Goal: Transaction & Acquisition: Book appointment/travel/reservation

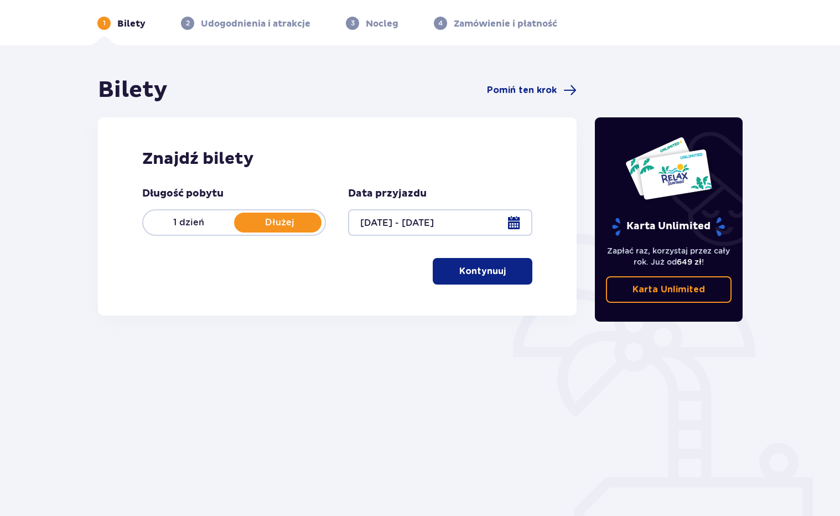
scroll to position [48, 0]
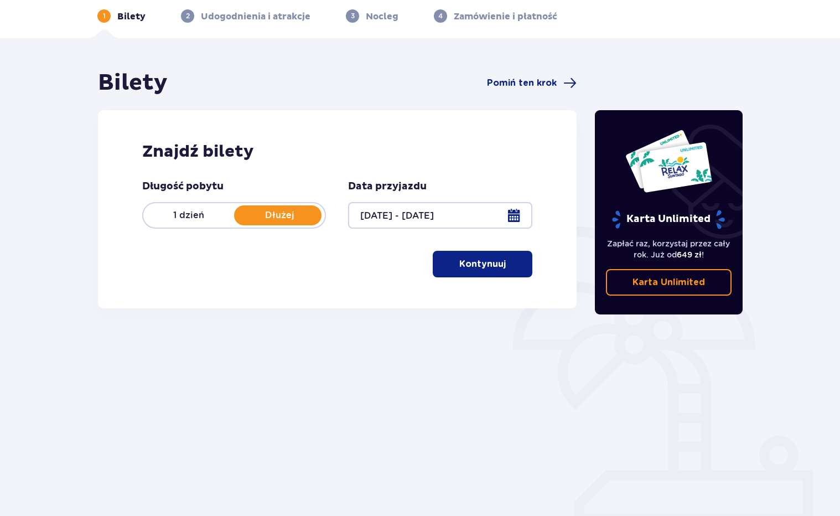
click at [492, 260] on p "Kontynuuj" at bounding box center [482, 264] width 46 height 12
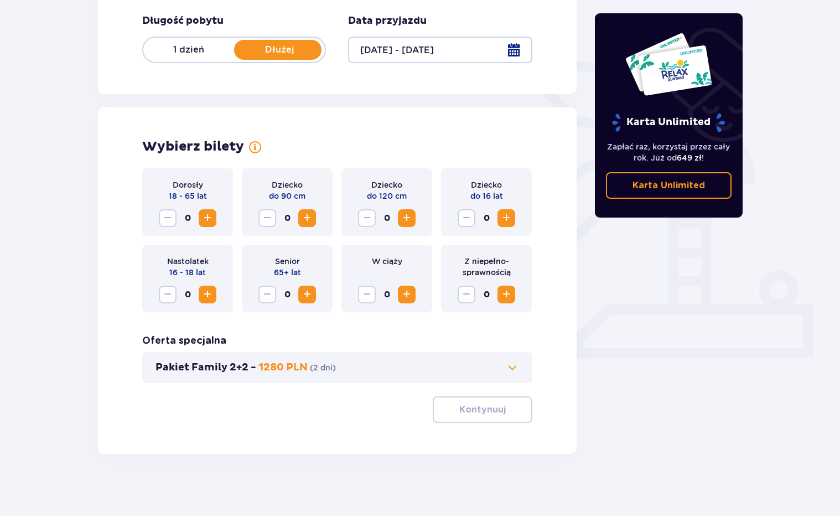
scroll to position [218, 0]
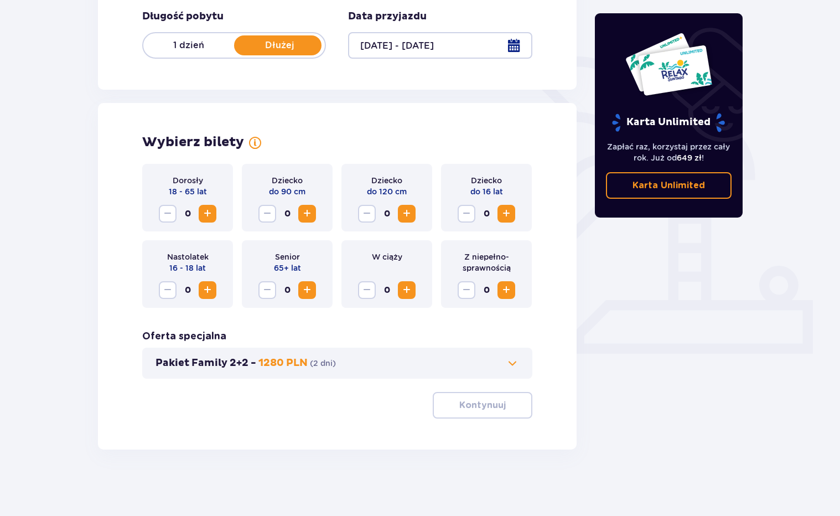
click at [206, 214] on span "Zwiększ" at bounding box center [207, 213] width 13 height 13
click at [467, 406] on p "Kontynuuj" at bounding box center [482, 405] width 46 height 12
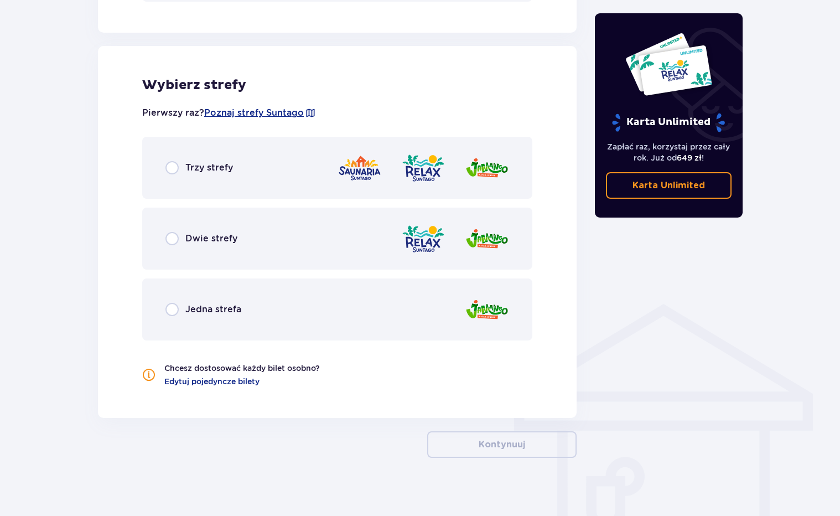
scroll to position [603, 0]
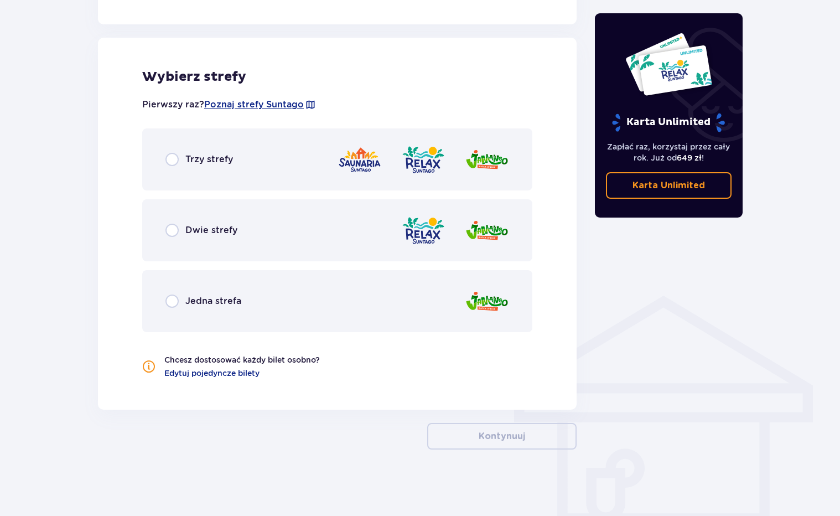
click at [176, 157] on input "radio" at bounding box center [171, 159] width 13 height 13
radio input "true"
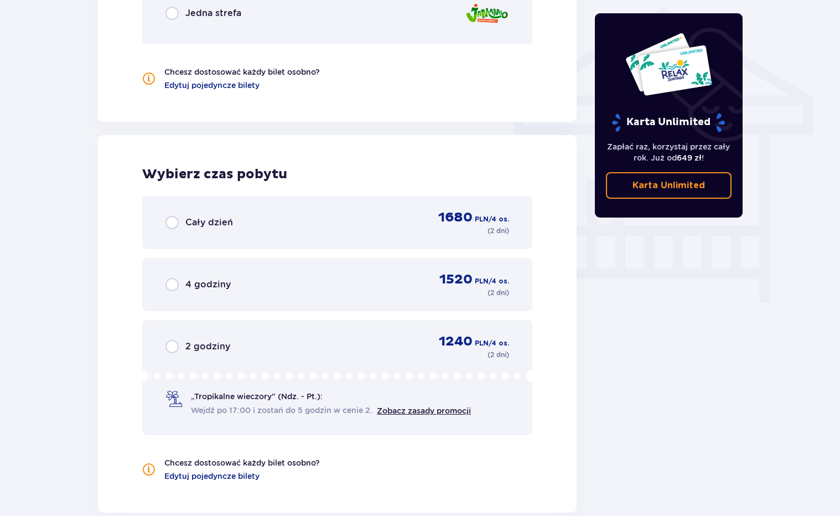
scroll to position [902, 0]
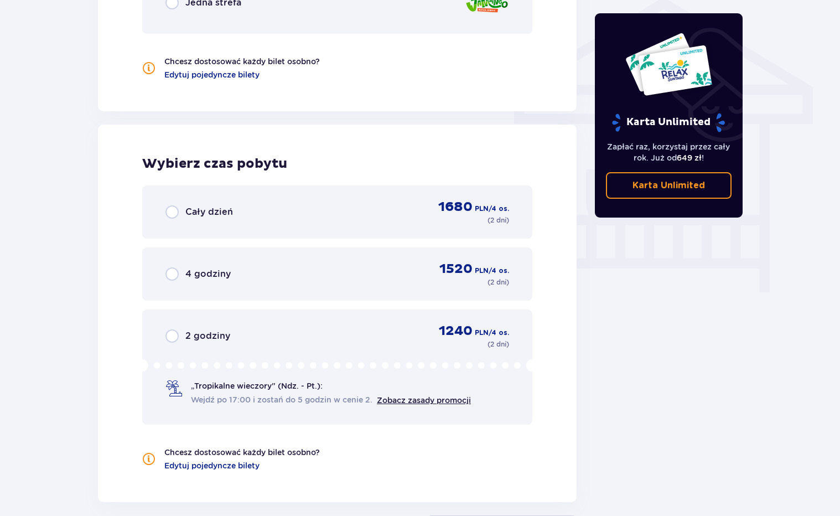
click at [252, 400] on span "Wejdź po 17:00 i zostań do 5 godzin w cenie 2." at bounding box center [282, 399] width 182 height 11
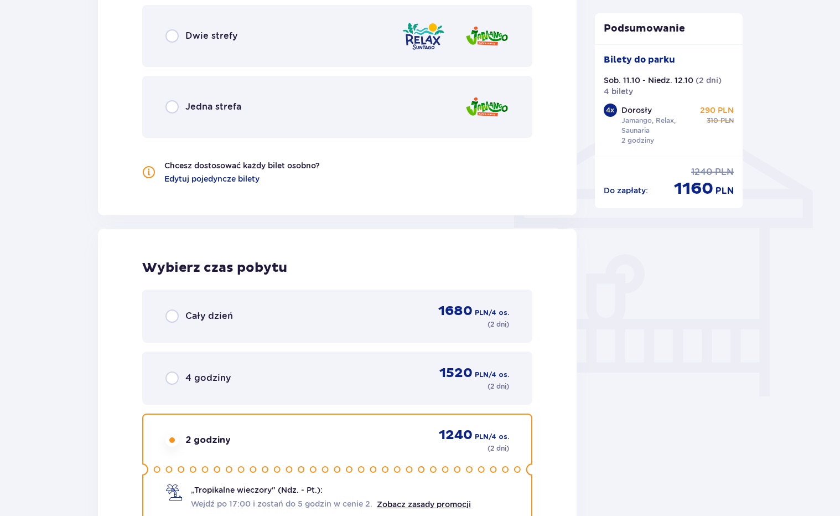
scroll to position [816, 0]
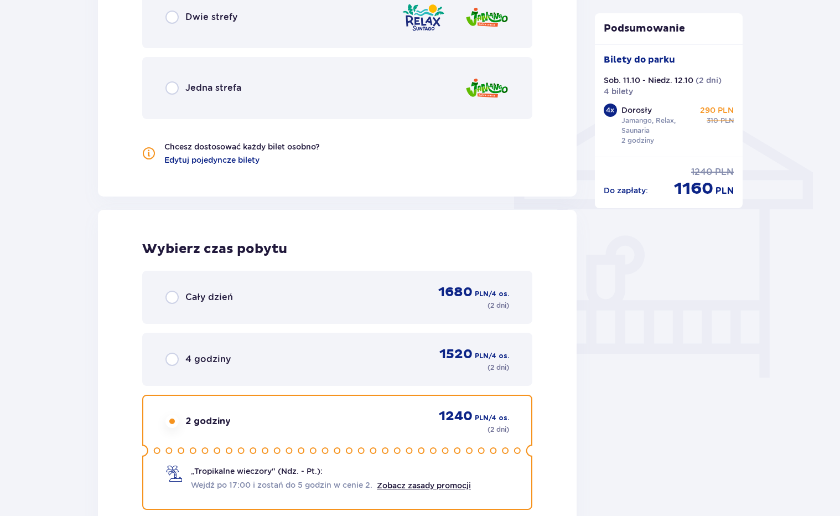
click at [232, 357] on div "4 godziny 1520 PLN / 4 os. ( 2 dni )" at bounding box center [337, 359] width 344 height 27
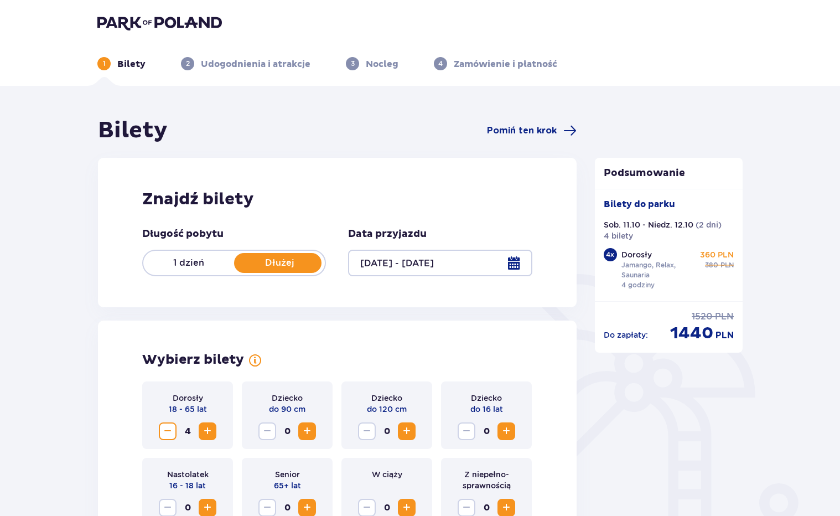
scroll to position [0, 0]
click at [421, 264] on div at bounding box center [440, 263] width 184 height 27
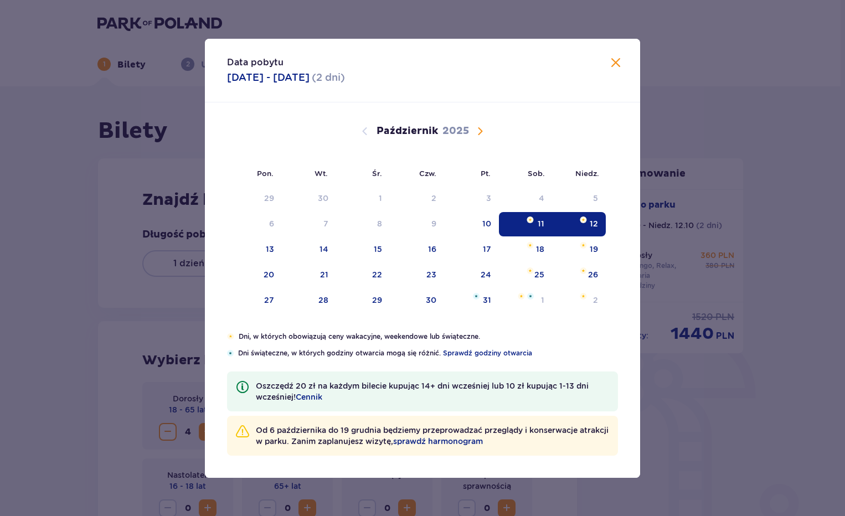
click at [535, 224] on div "11" at bounding box center [526, 224] width 54 height 24
click at [616, 59] on span "Zamknij" at bounding box center [615, 62] width 13 height 13
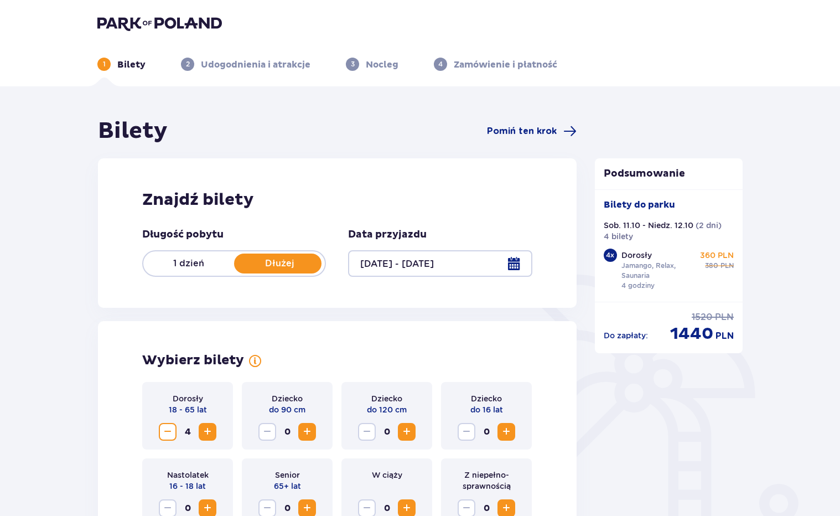
click at [194, 262] on p "1 dzień" at bounding box center [188, 263] width 91 height 12
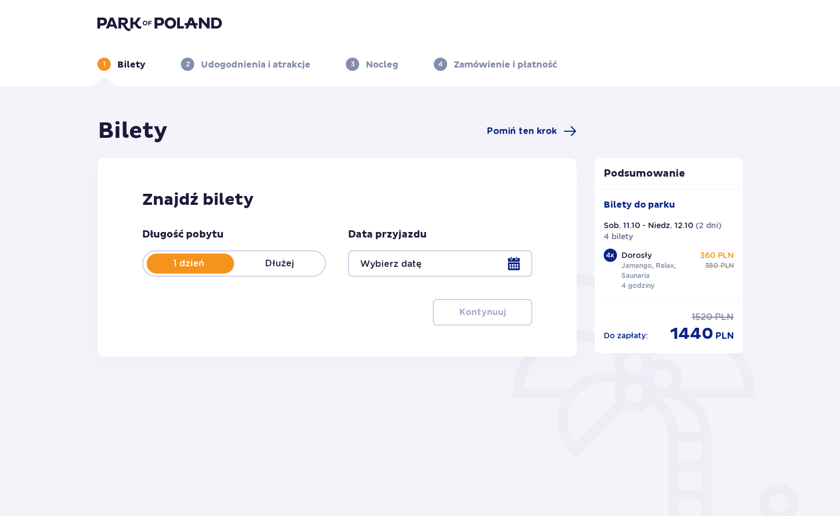
click at [420, 267] on div at bounding box center [440, 263] width 184 height 27
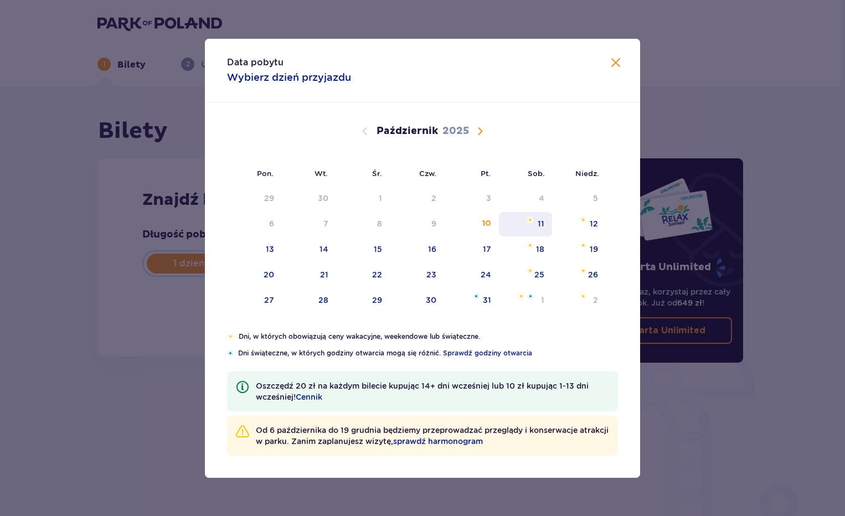
click at [536, 226] on div "11" at bounding box center [526, 224] width 54 height 24
type input "11.10.25"
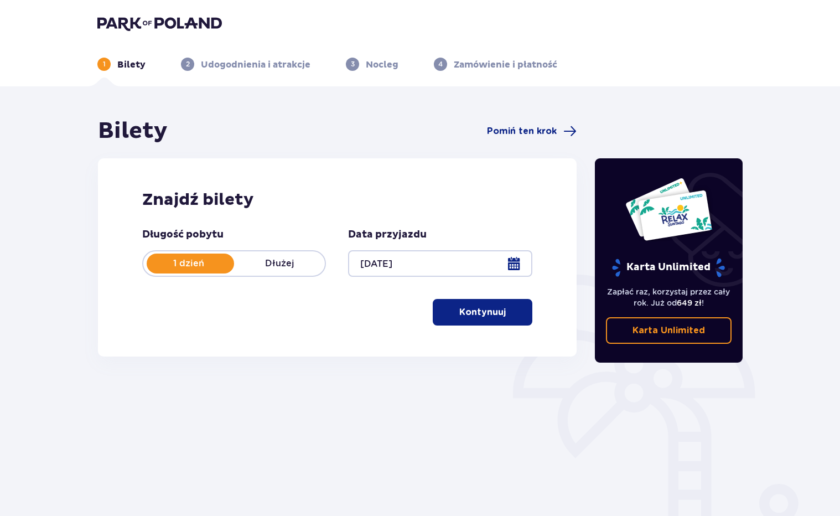
click at [488, 317] on p "Kontynuuj" at bounding box center [482, 312] width 46 height 12
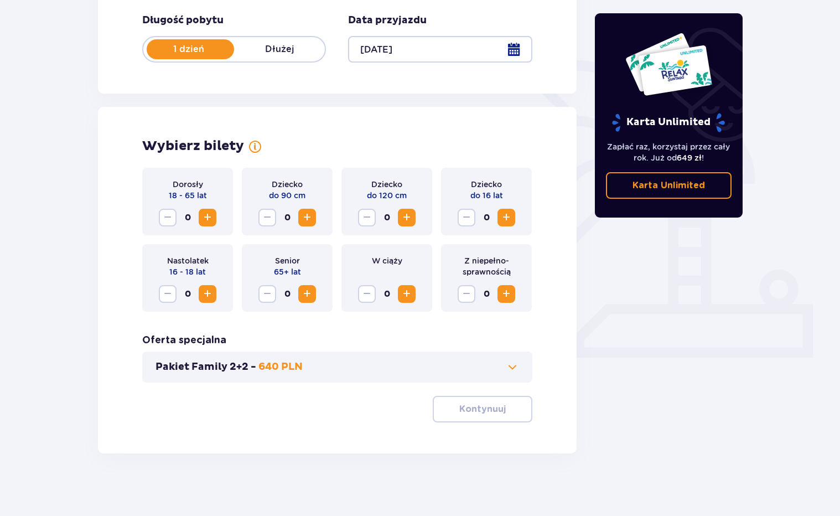
scroll to position [218, 0]
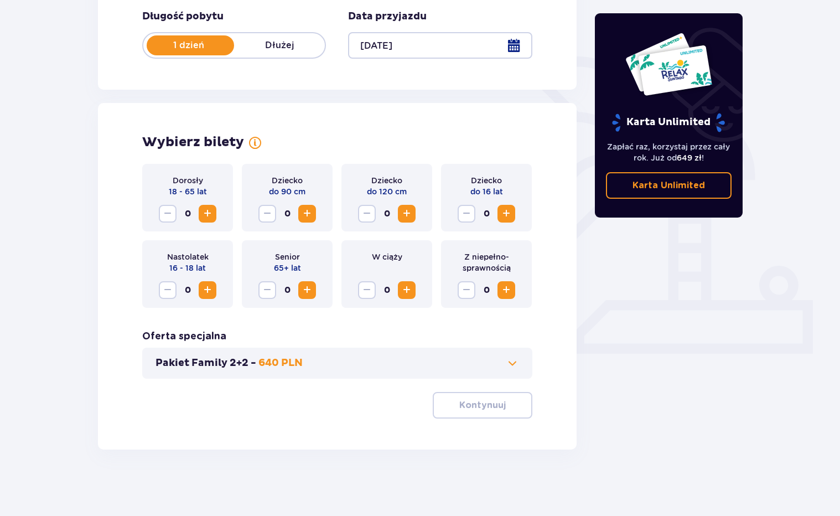
click at [210, 213] on span "Zwiększ" at bounding box center [207, 213] width 13 height 13
click at [478, 410] on p "Kontynuuj" at bounding box center [482, 405] width 46 height 12
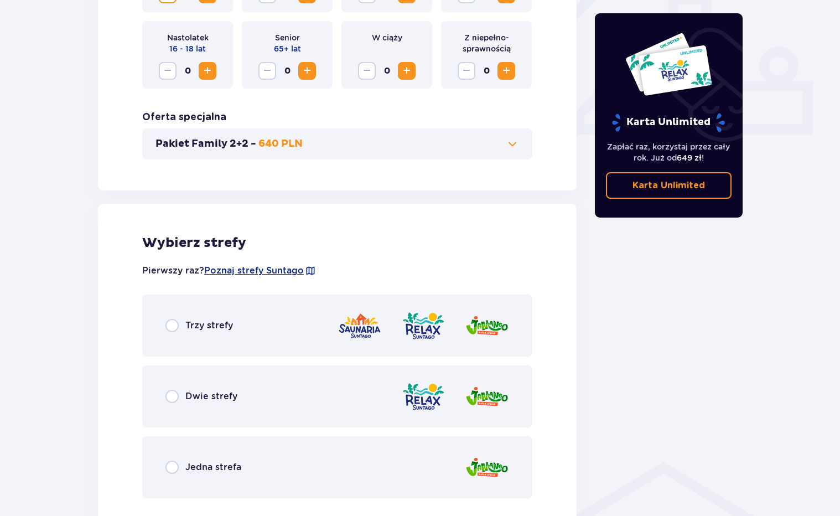
scroll to position [419, 0]
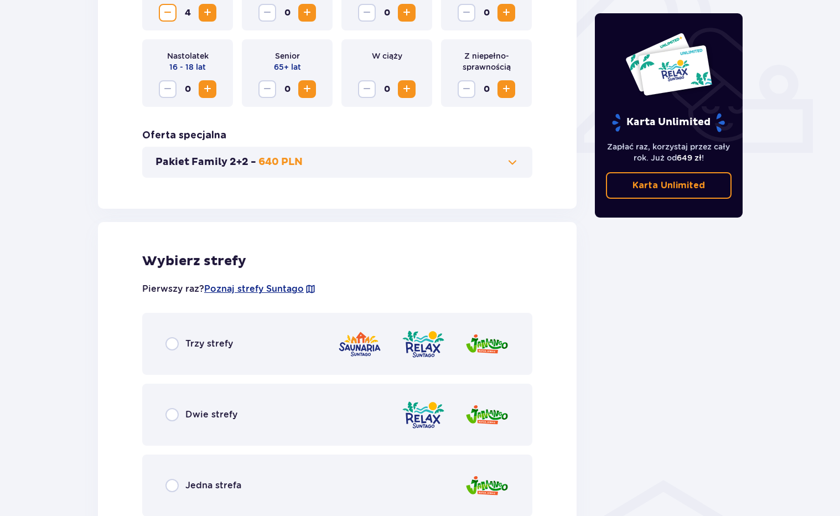
click at [178, 343] on input "radio" at bounding box center [171, 343] width 13 height 13
radio input "true"
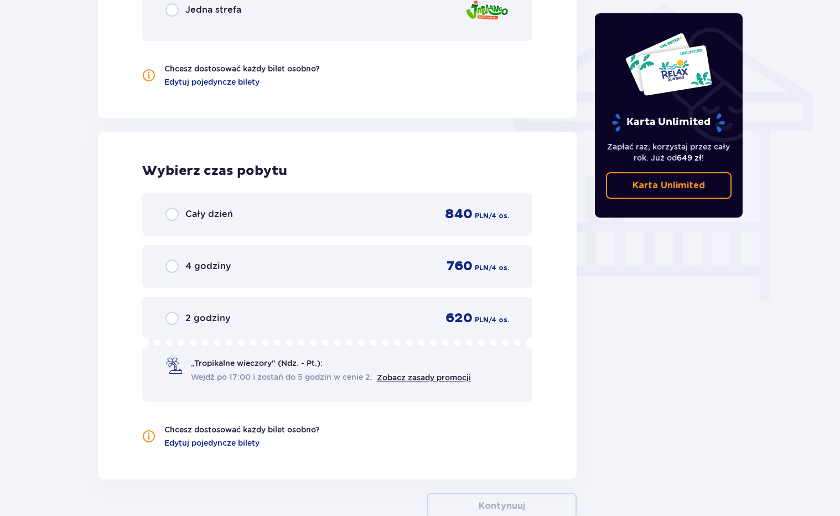
scroll to position [904, 0]
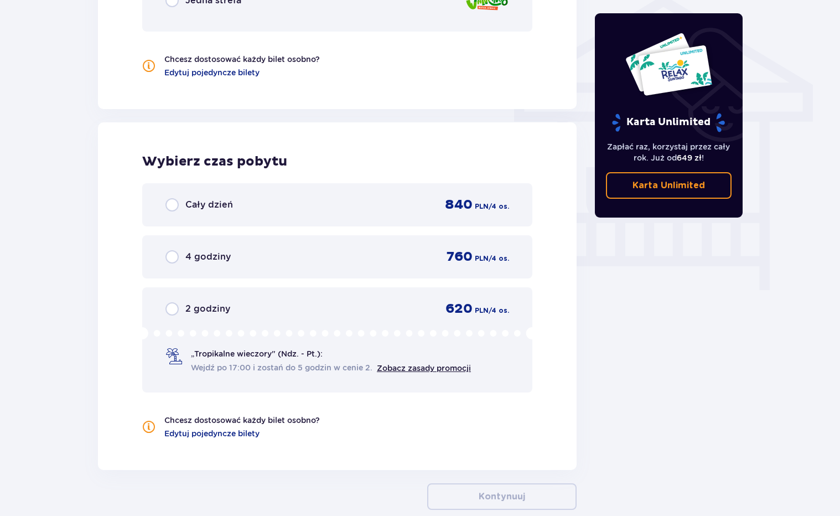
click at [211, 257] on span "4 godziny" at bounding box center [207, 257] width 45 height 12
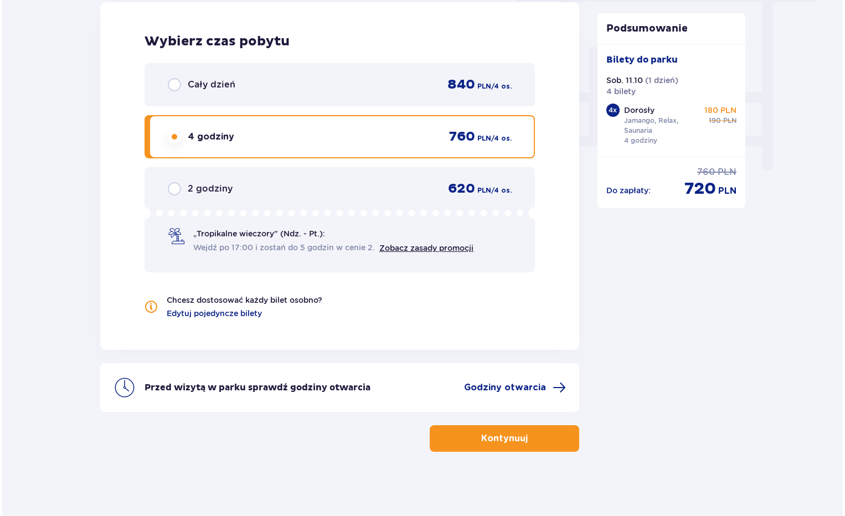
scroll to position [1026, 0]
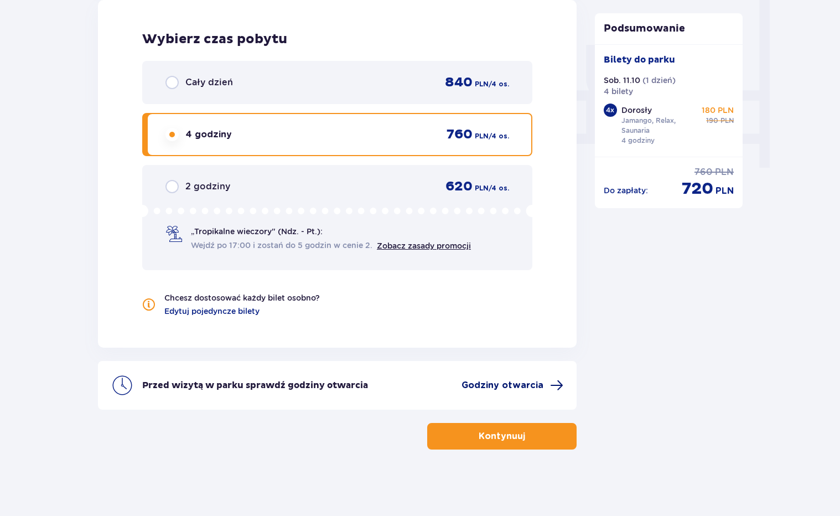
click at [501, 386] on span "Godziny otwarcia" at bounding box center [503, 385] width 82 height 12
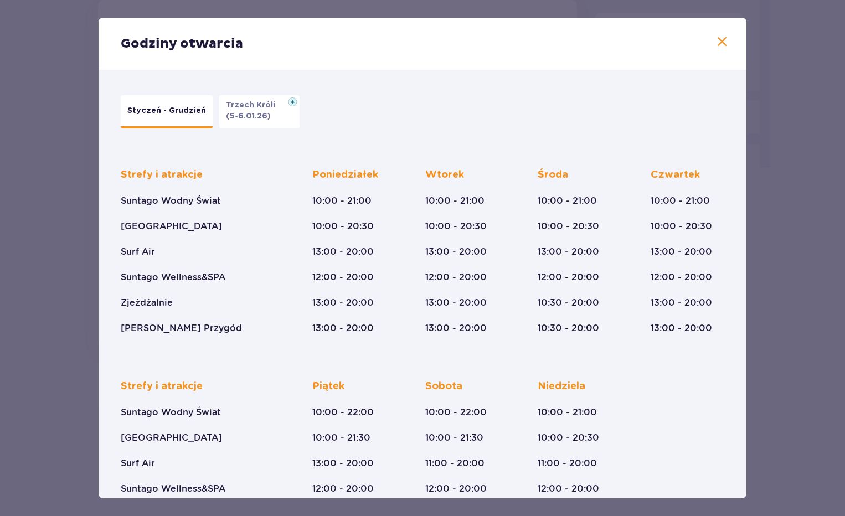
click at [716, 37] on span at bounding box center [721, 41] width 13 height 13
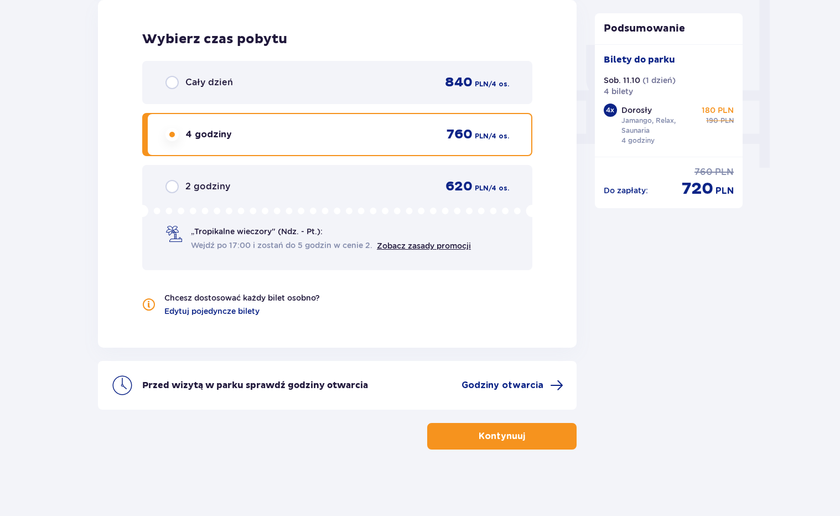
click at [496, 433] on p "Kontynuuj" at bounding box center [502, 436] width 46 height 12
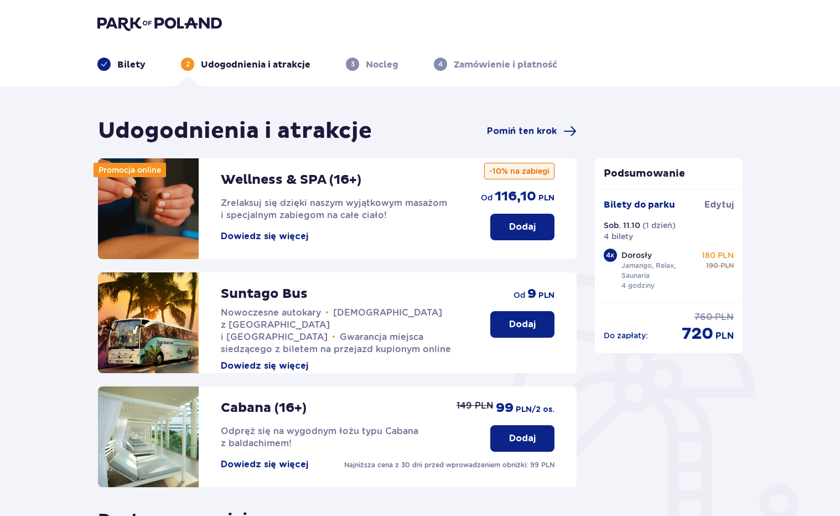
click at [288, 235] on button "Dowiedz się więcej" at bounding box center [264, 236] width 87 height 12
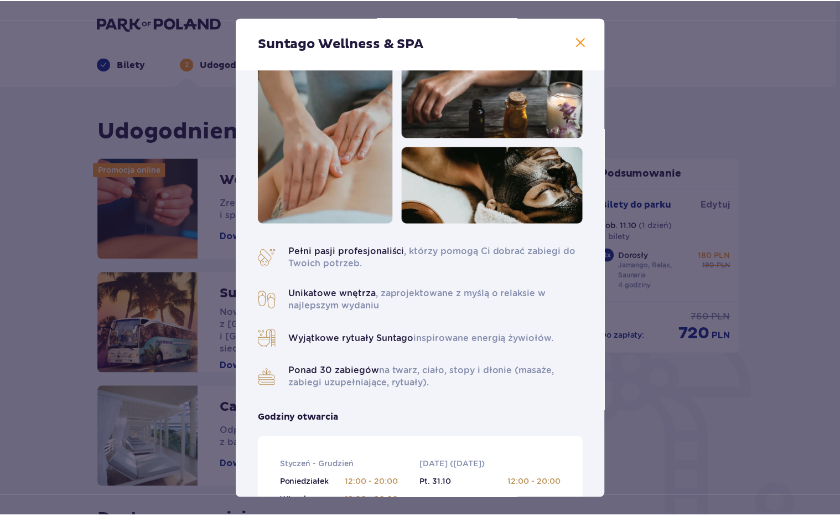
scroll to position [18, 0]
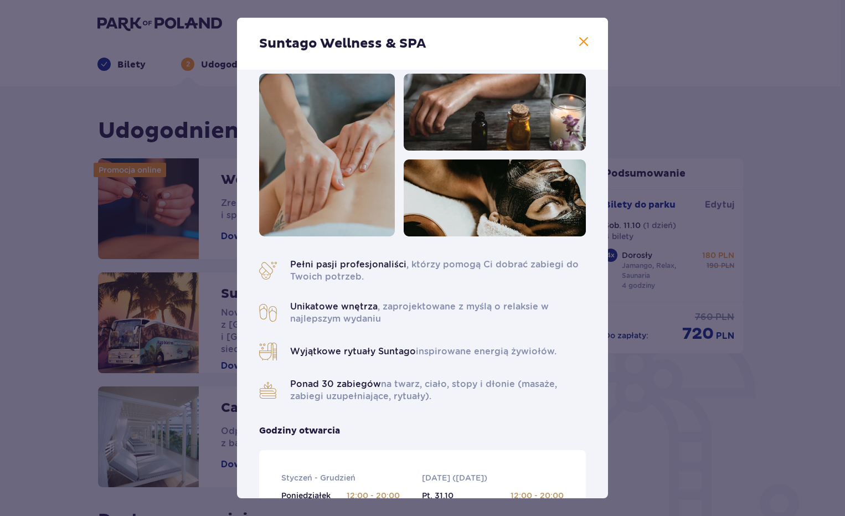
drag, startPoint x: 581, startPoint y: 44, endPoint x: 580, endPoint y: 51, distance: 7.8
click at [581, 44] on span at bounding box center [583, 41] width 13 height 13
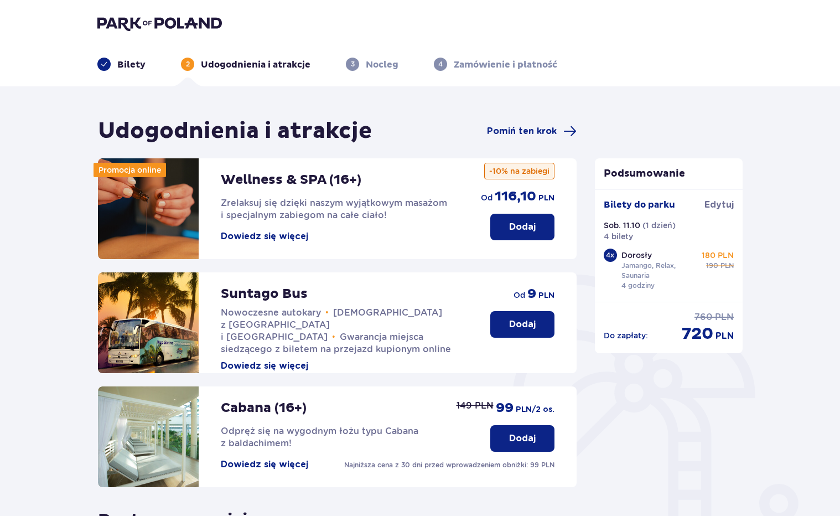
click at [519, 229] on p "Dodaj" at bounding box center [522, 227] width 27 height 12
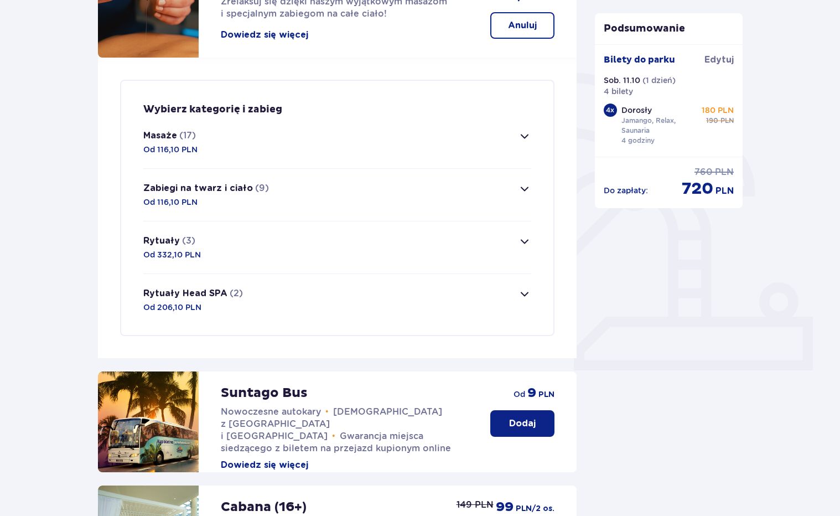
scroll to position [194, 0]
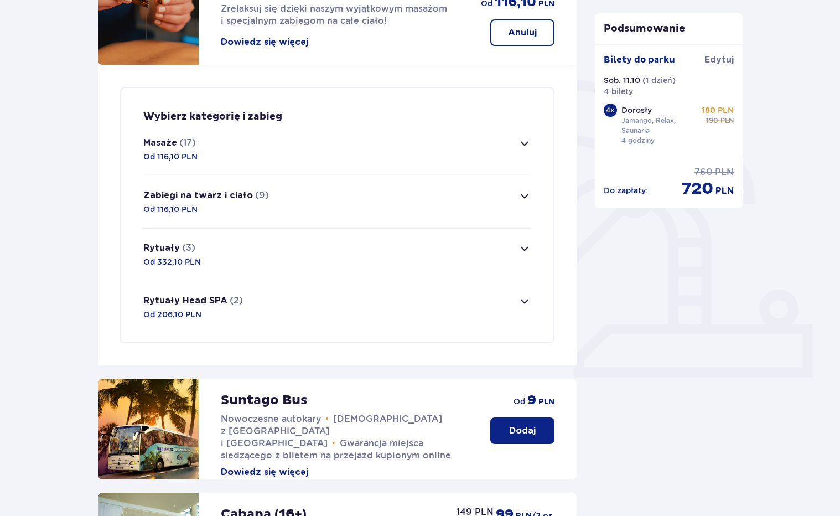
click at [313, 153] on button "Masaże (17) Od 116,10 PLN" at bounding box center [337, 149] width 388 height 52
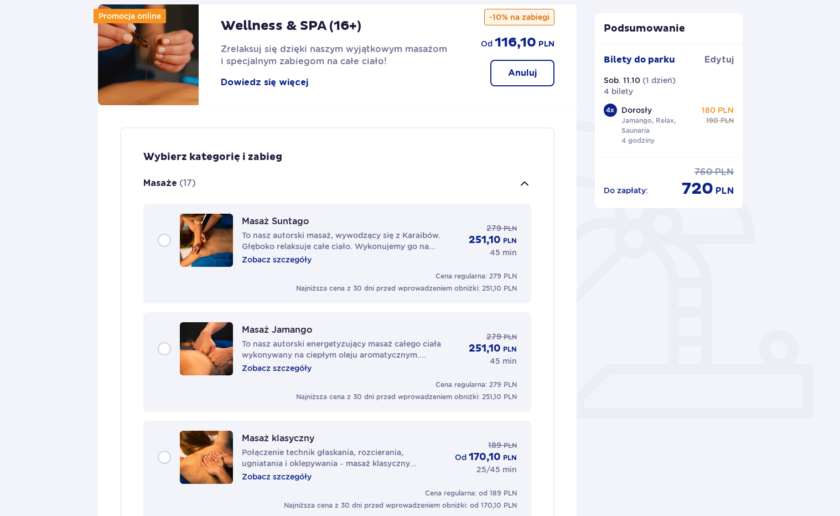
scroll to position [141, 0]
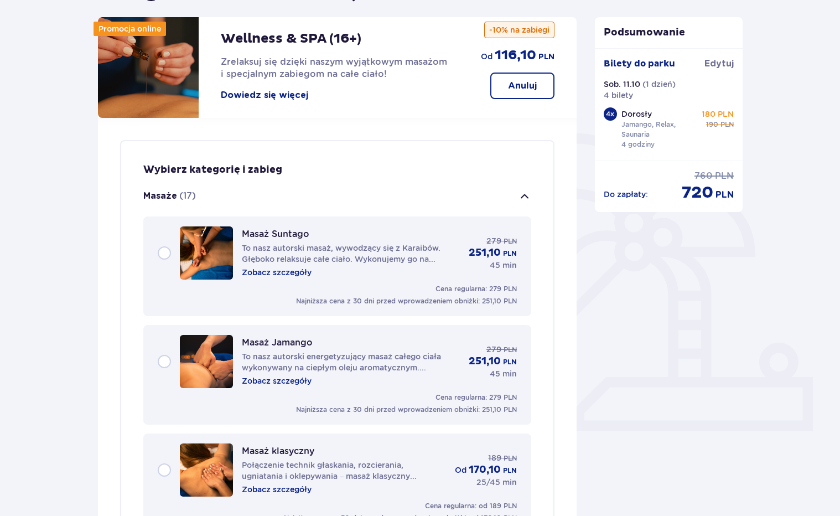
click at [458, 195] on button "Masaże (17)" at bounding box center [337, 197] width 388 height 40
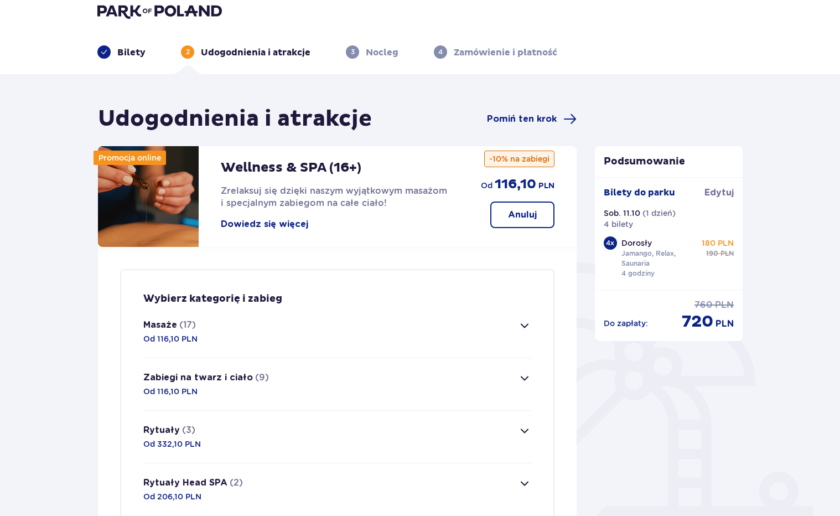
scroll to position [0, 0]
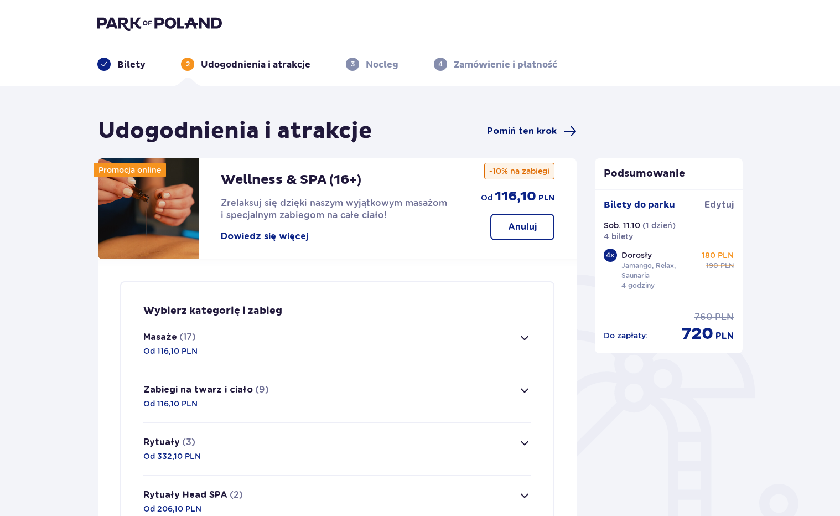
click at [539, 126] on span "Pomiń ten krok" at bounding box center [522, 131] width 70 height 12
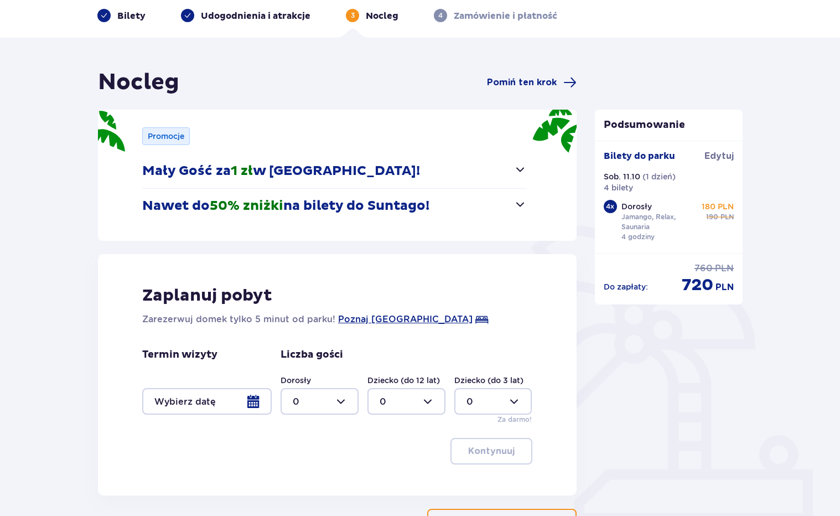
scroll to position [74, 0]
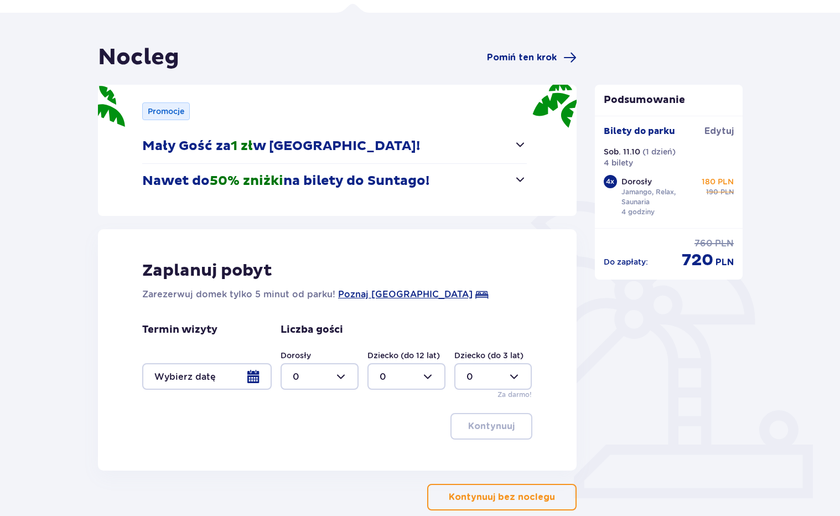
click at [422, 177] on p "Nawet do 50% zniżki na bilety do Suntago!" at bounding box center [285, 181] width 287 height 17
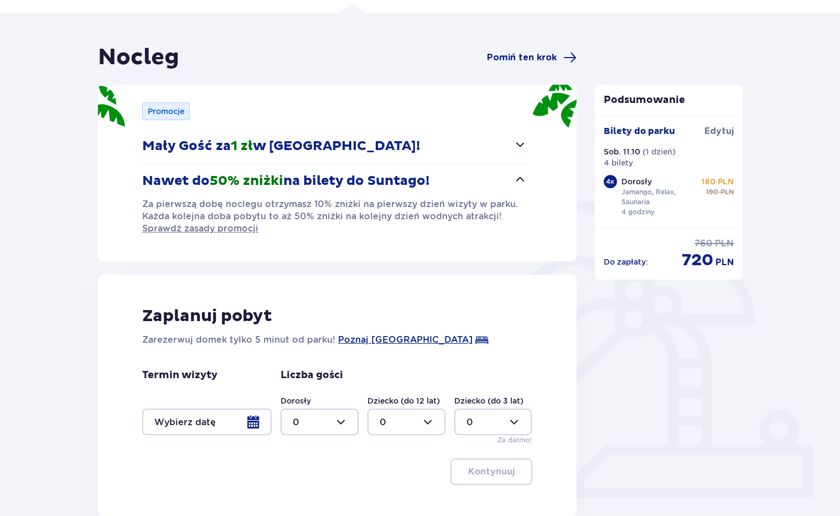
click at [344, 427] on div at bounding box center [320, 421] width 78 height 27
click at [306, 370] on div "4" at bounding box center [320, 370] width 54 height 12
type input "4"
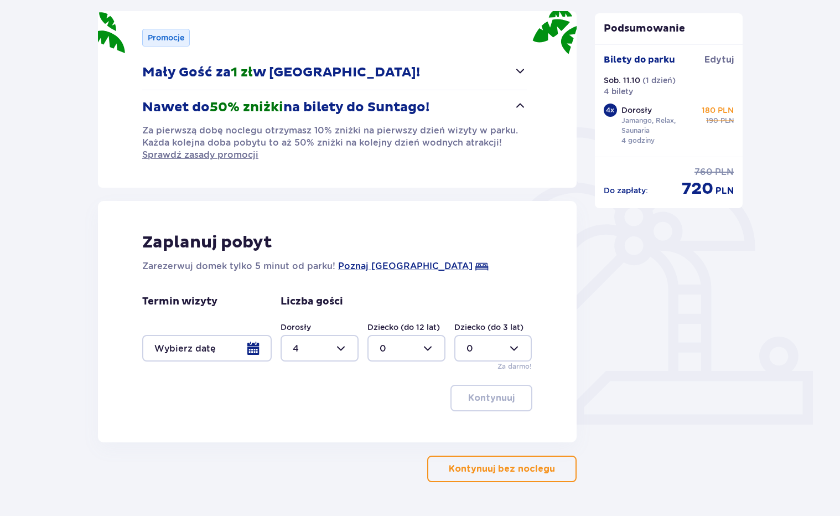
scroll to position [148, 0]
click at [256, 348] on div at bounding box center [207, 347] width 130 height 27
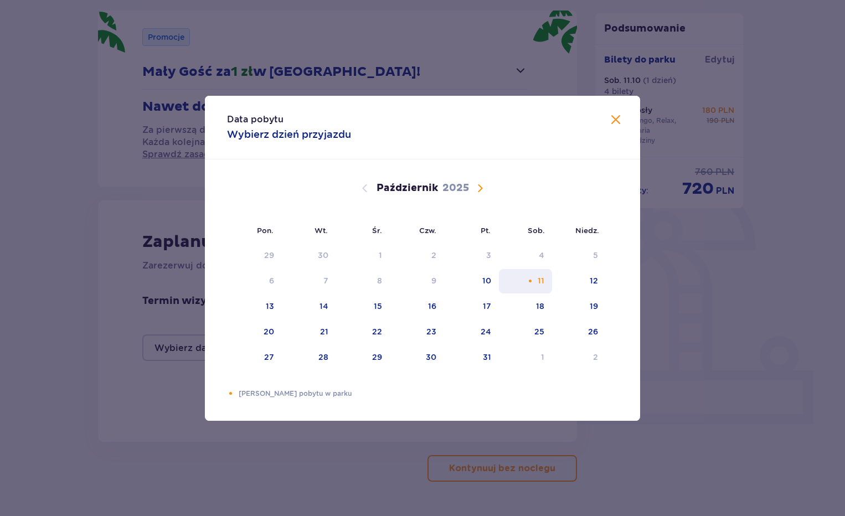
click at [542, 280] on div "11" at bounding box center [540, 280] width 7 height 11
click at [587, 281] on div "12" at bounding box center [579, 281] width 54 height 24
type input "11.10.25 - 12.10.25"
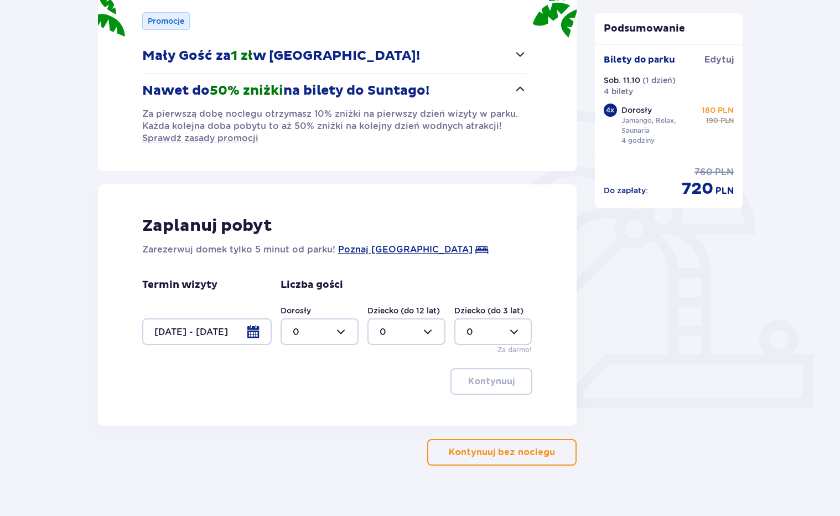
scroll to position [180, 0]
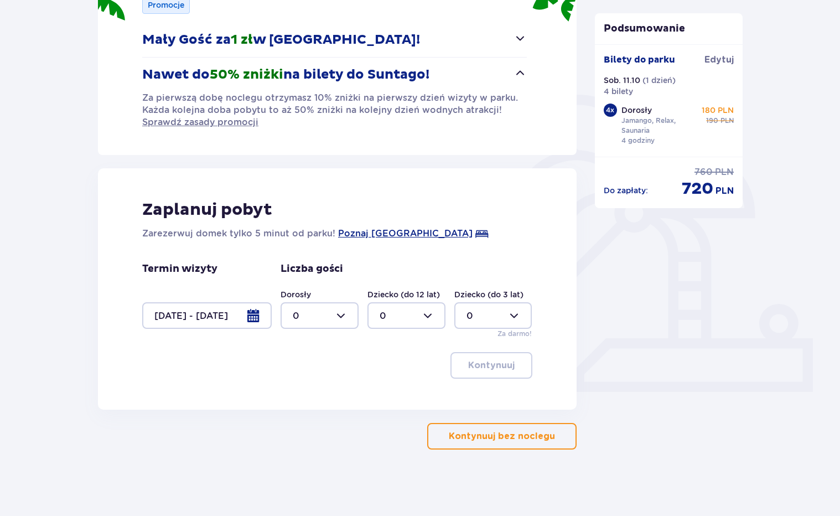
click at [345, 312] on div at bounding box center [320, 315] width 78 height 27
click at [301, 370] on div "4" at bounding box center [320, 369] width 54 height 12
type input "4"
click at [493, 366] on p "Kontynuuj" at bounding box center [491, 365] width 46 height 12
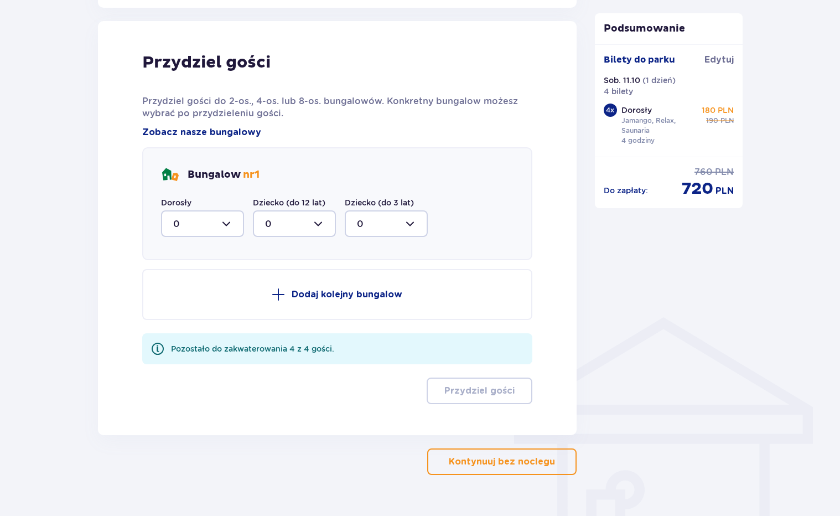
scroll to position [589, 0]
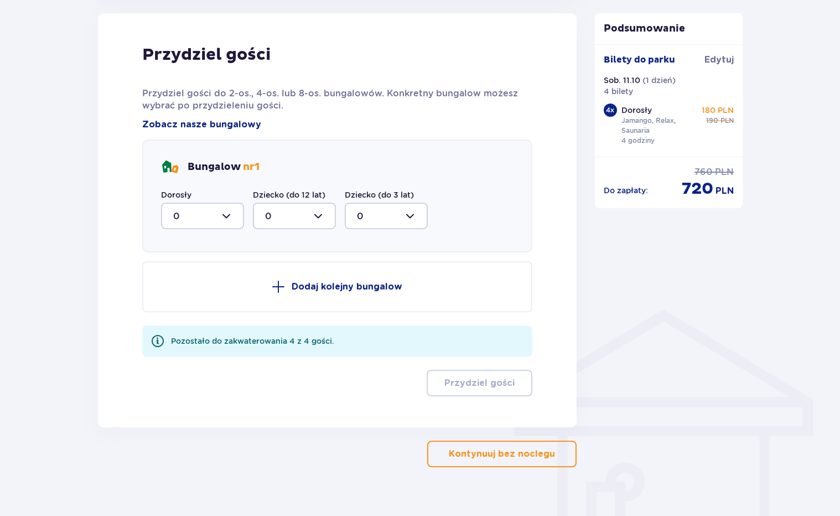
click at [226, 214] on div at bounding box center [202, 216] width 83 height 27
click at [194, 327] on div "4" at bounding box center [202, 324] width 59 height 12
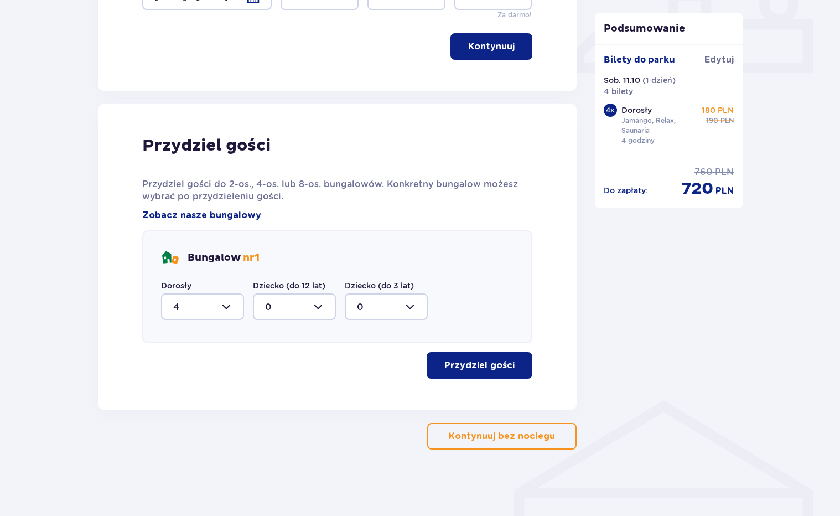
click at [457, 363] on p "Przydziel gości" at bounding box center [479, 365] width 70 height 12
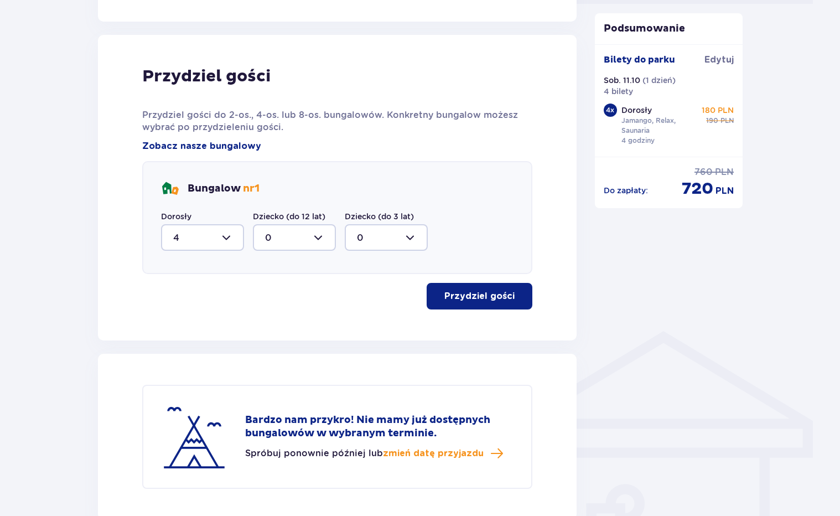
scroll to position [567, 0]
click at [224, 233] on div at bounding box center [202, 238] width 83 height 27
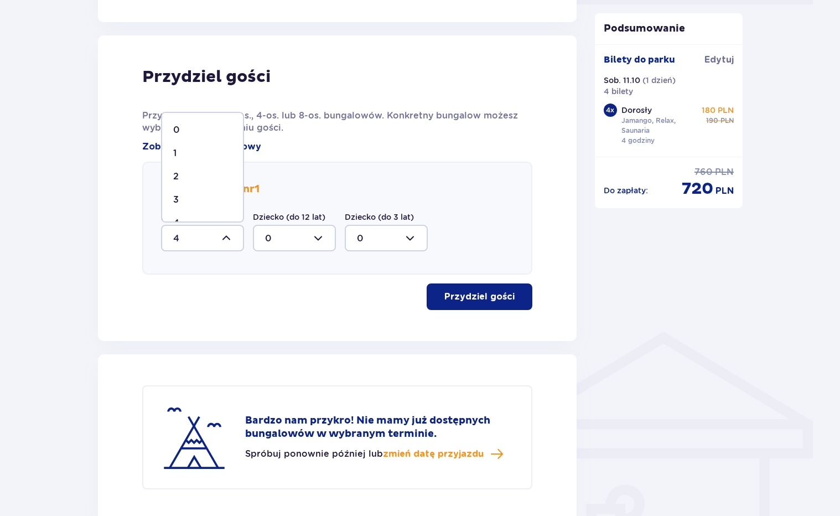
click at [212, 177] on div "2" at bounding box center [202, 176] width 59 height 12
type input "2"
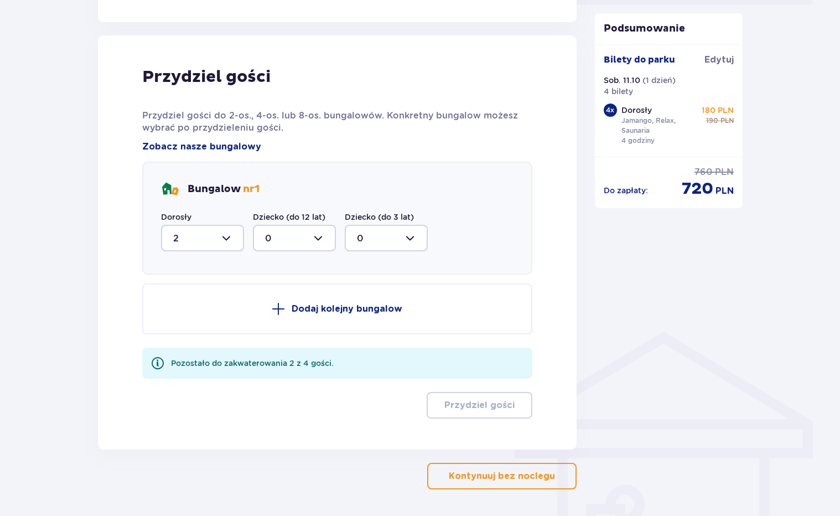
click at [363, 309] on p "Dodaj kolejny bungalow" at bounding box center [347, 309] width 111 height 12
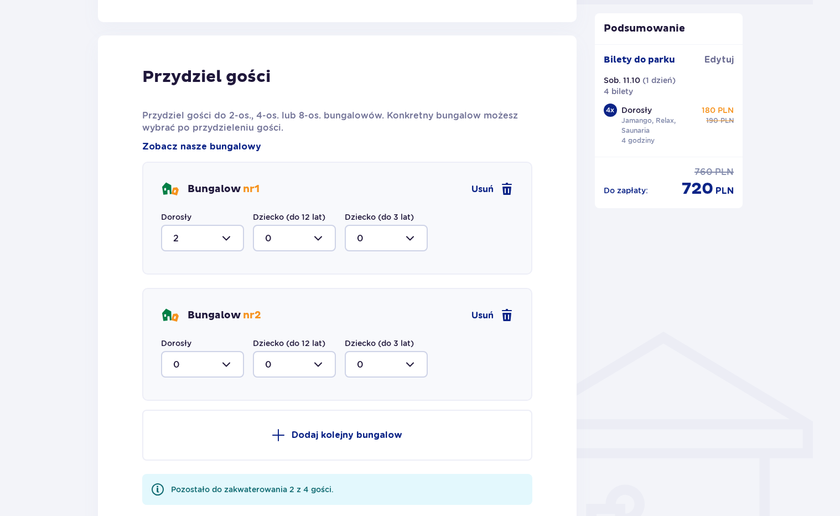
click at [224, 361] on div at bounding box center [202, 364] width 83 height 27
click at [203, 443] on div "2" at bounding box center [202, 444] width 59 height 12
type input "2"
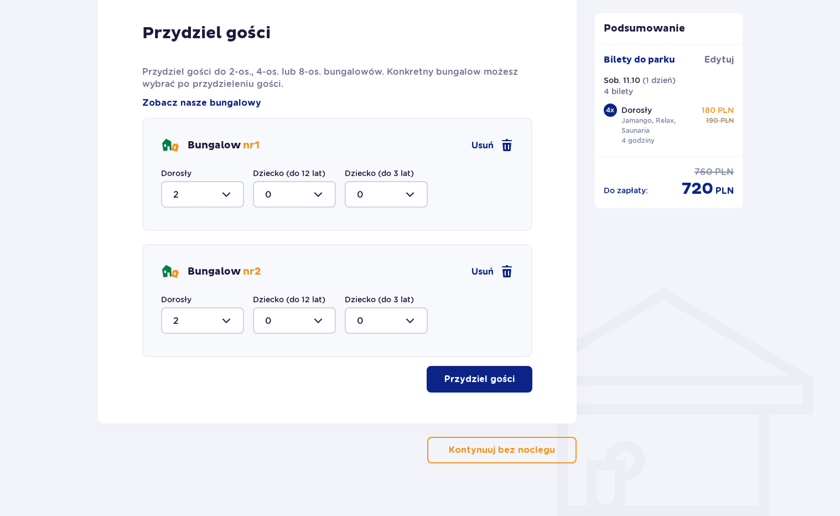
scroll to position [625, 0]
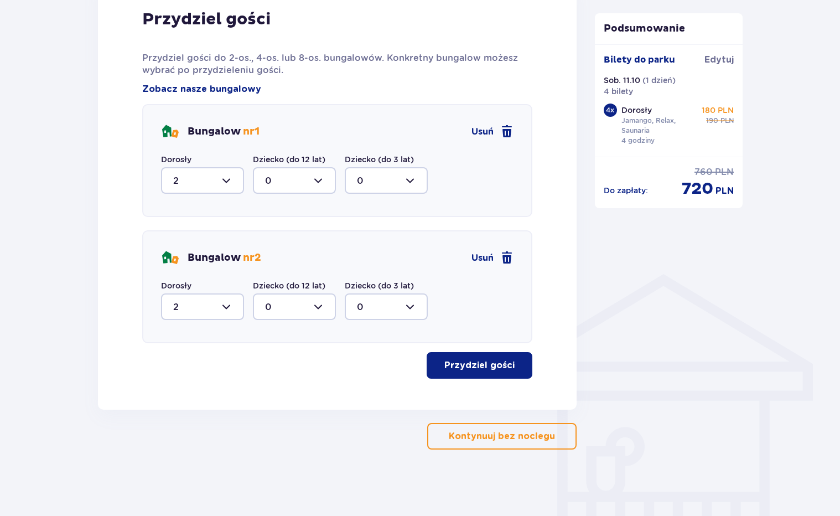
click at [473, 363] on p "Przydziel gości" at bounding box center [479, 365] width 70 height 12
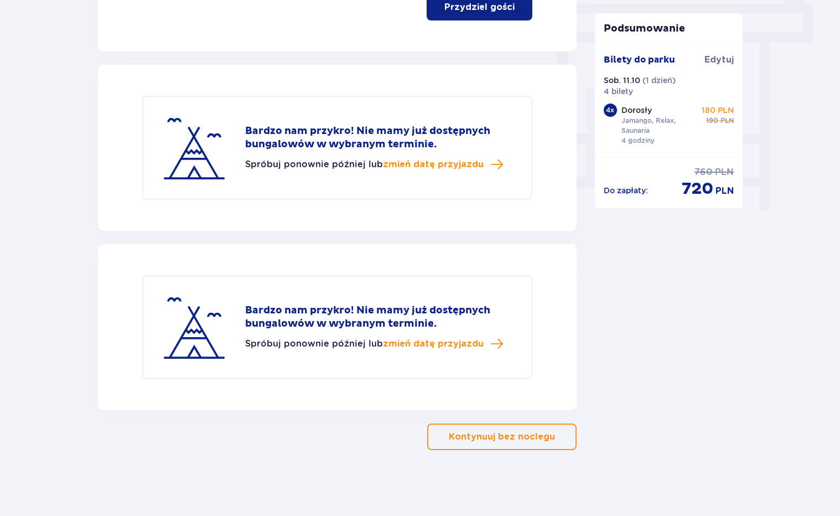
scroll to position [984, 0]
click at [495, 439] on p "Kontynuuj bez noclegu" at bounding box center [502, 436] width 106 height 12
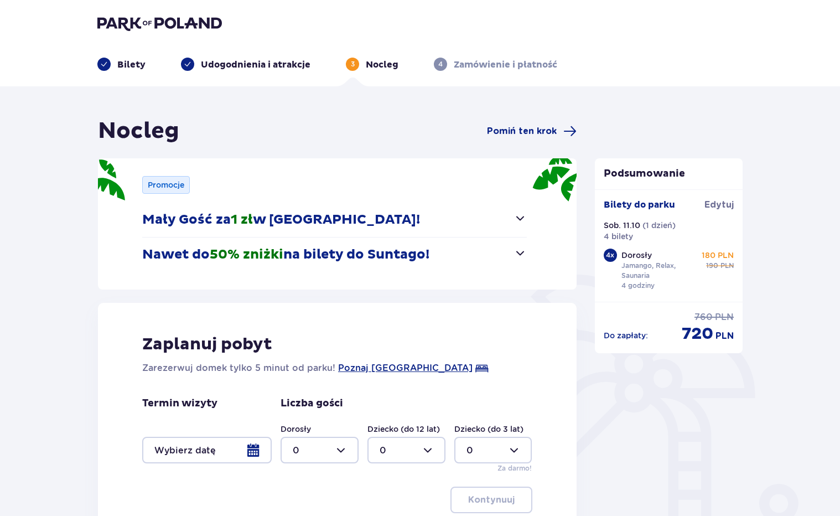
click at [165, 22] on img at bounding box center [159, 22] width 125 height 15
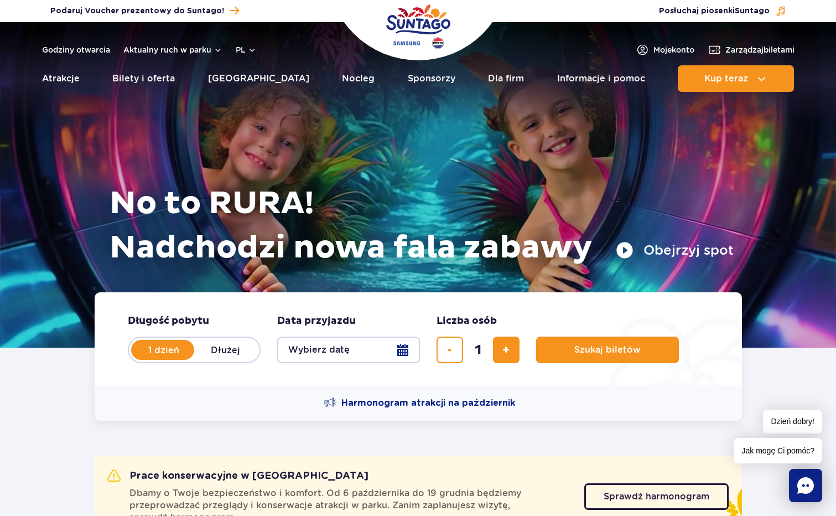
click at [348, 75] on ul "Aktualny ruch w parku Atrakcje Zjeżdżalnie Aster Rainbow Narval Więcej Baseny B…" at bounding box center [418, 78] width 753 height 27
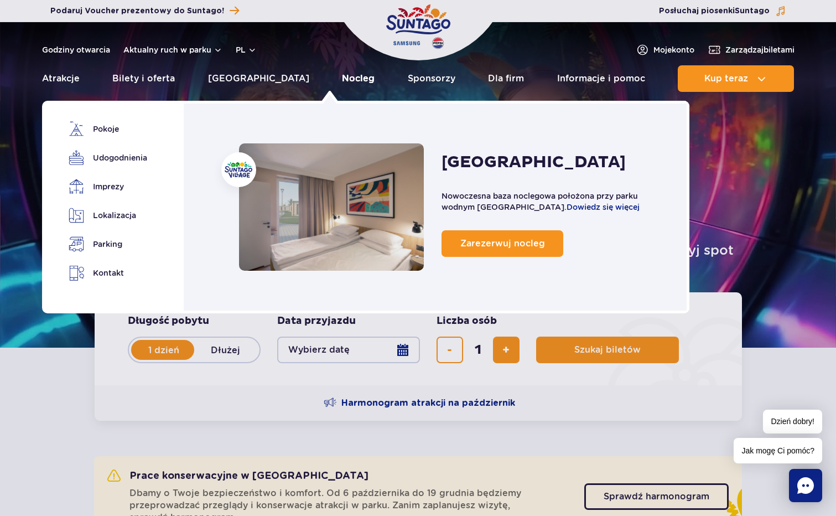
click at [342, 74] on link "Nocleg" at bounding box center [358, 78] width 33 height 27
